Goal: Check status: Check status

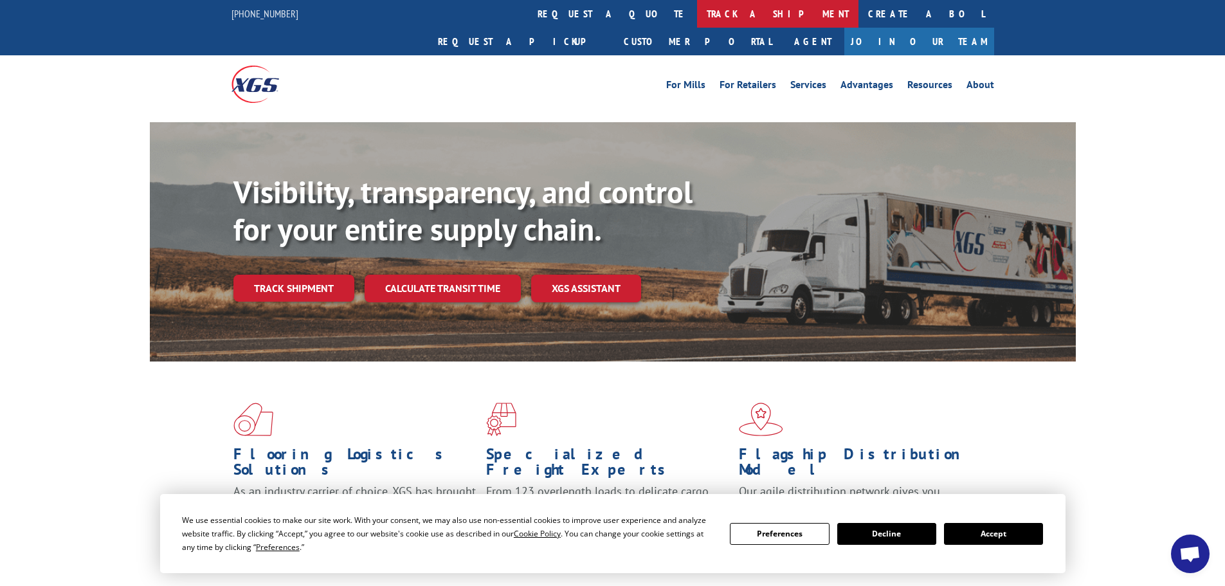
click at [697, 13] on link "track a shipment" at bounding box center [777, 14] width 161 height 28
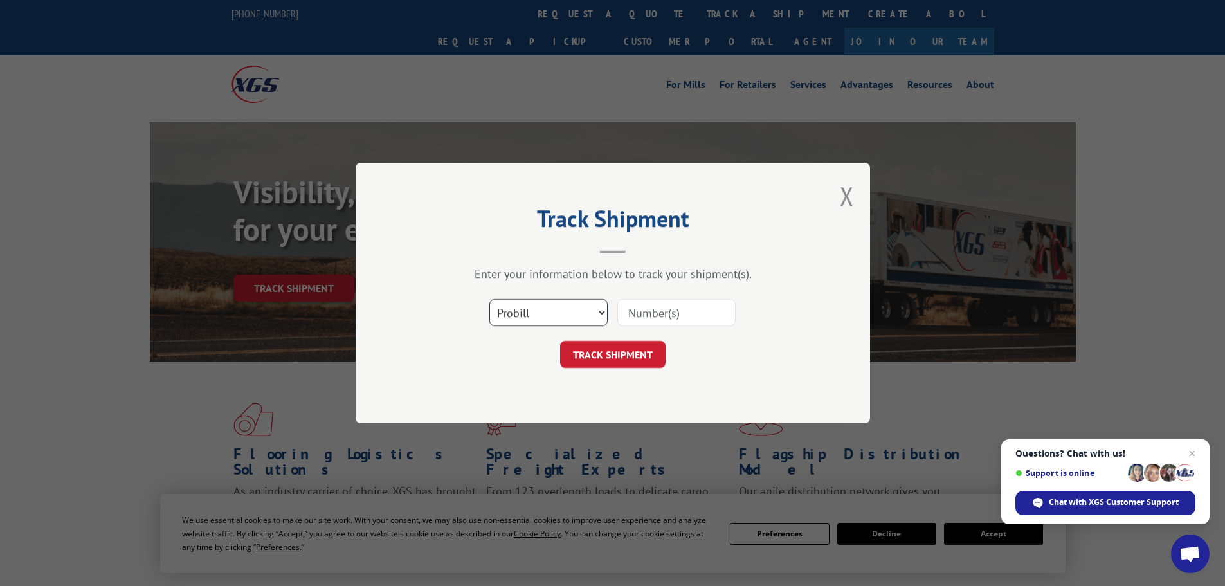
click at [522, 322] on select "Select category... Probill BOL PO" at bounding box center [548, 312] width 118 height 27
select select "bol"
click at [489, 299] on select "Select category... Probill BOL PO" at bounding box center [548, 312] width 118 height 27
click at [646, 315] on input at bounding box center [676, 312] width 118 height 27
paste input "6773538"
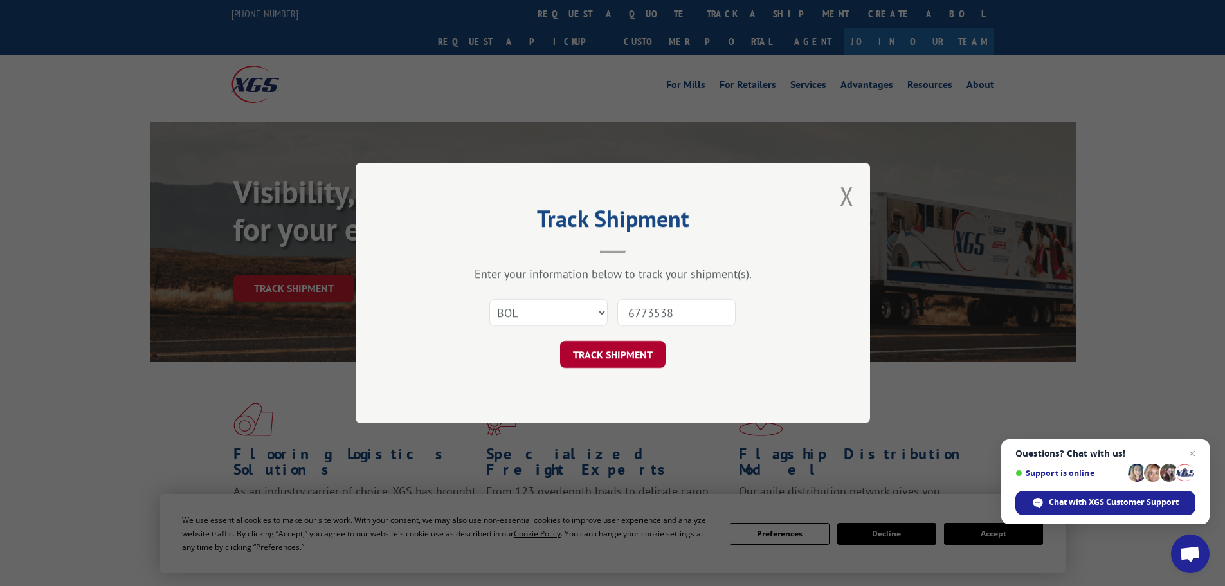
type input "6773538"
click at [618, 353] on button "TRACK SHIPMENT" at bounding box center [612, 354] width 105 height 27
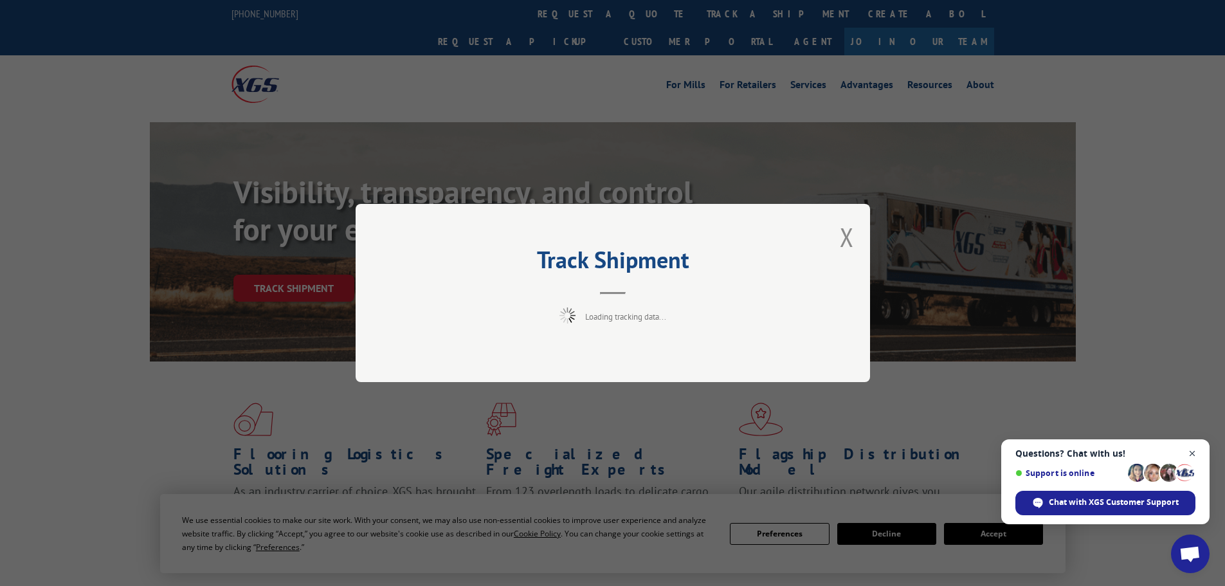
click at [1191, 453] on span "Close chat" at bounding box center [1192, 454] width 16 height 16
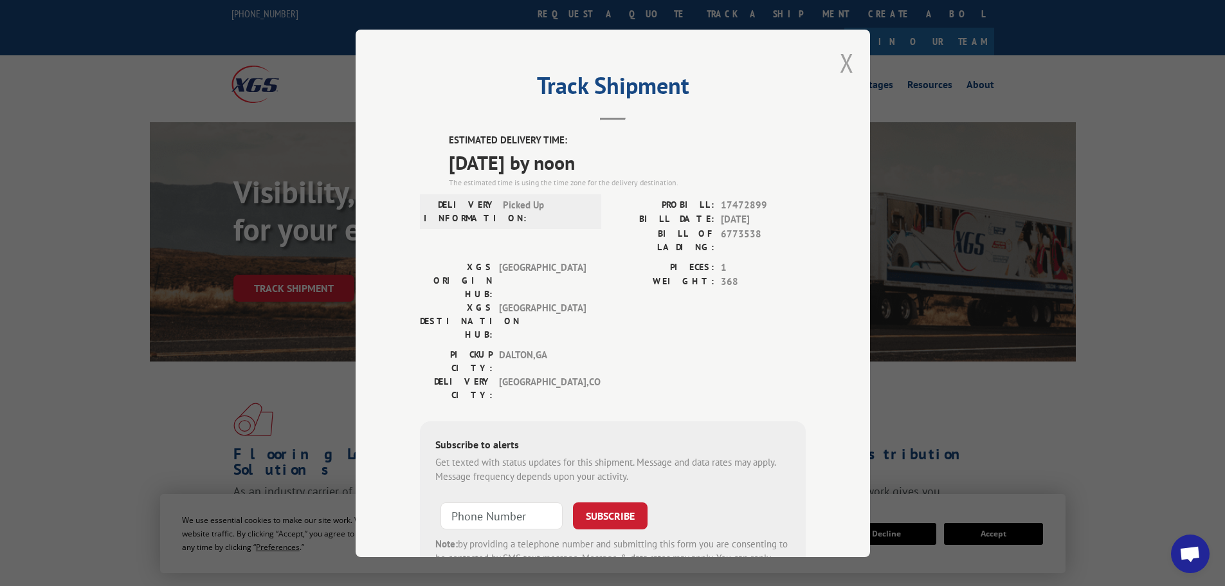
click at [845, 60] on button "Close modal" at bounding box center [847, 63] width 14 height 34
